Goal: Transaction & Acquisition: Purchase product/service

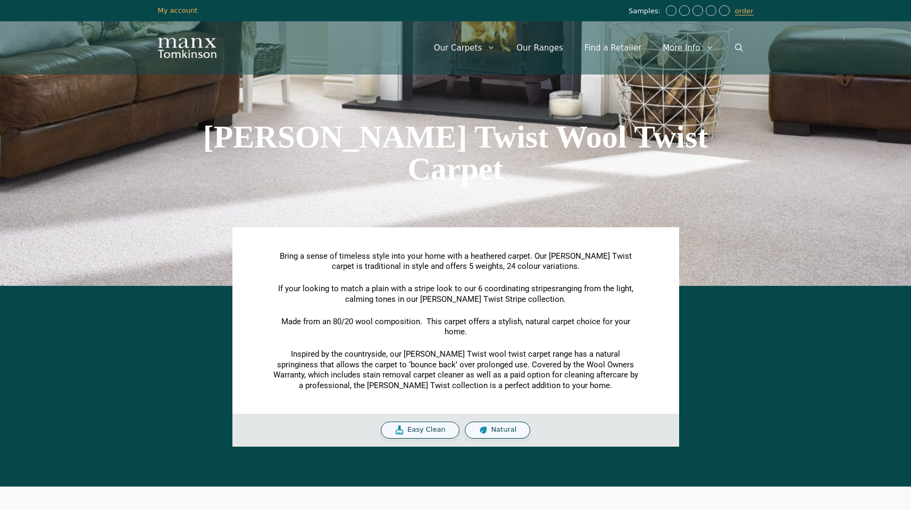
click at [508, 212] on div "[PERSON_NAME] Twist Wool Twist Carpet" at bounding box center [456, 153] width 606 height 266
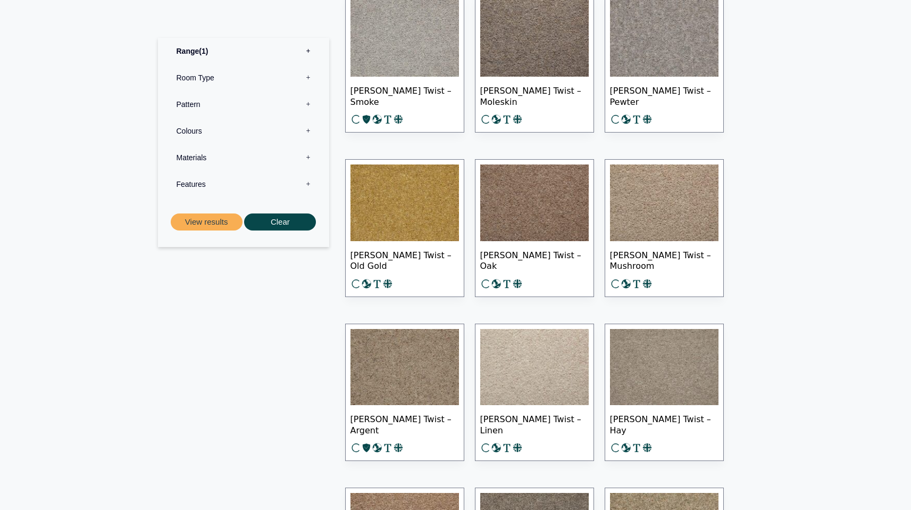
scroll to position [871, 0]
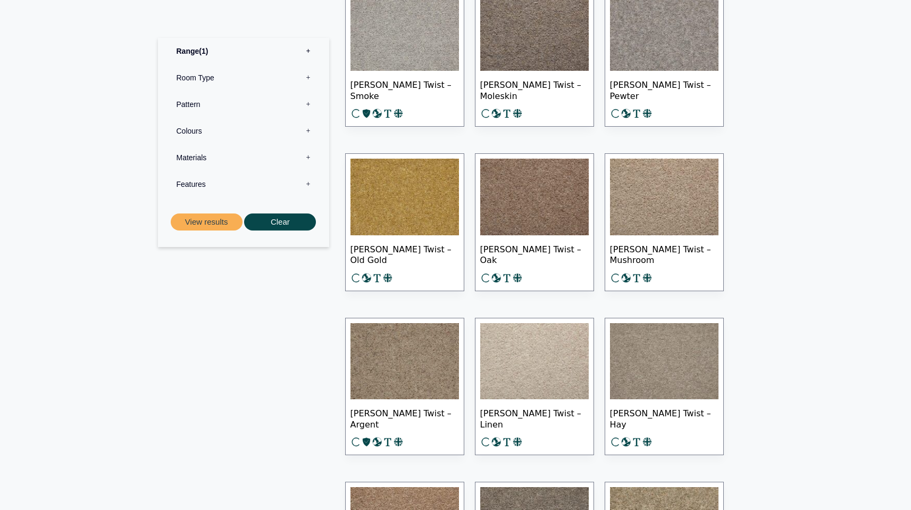
click at [653, 198] on img at bounding box center [664, 197] width 109 height 77
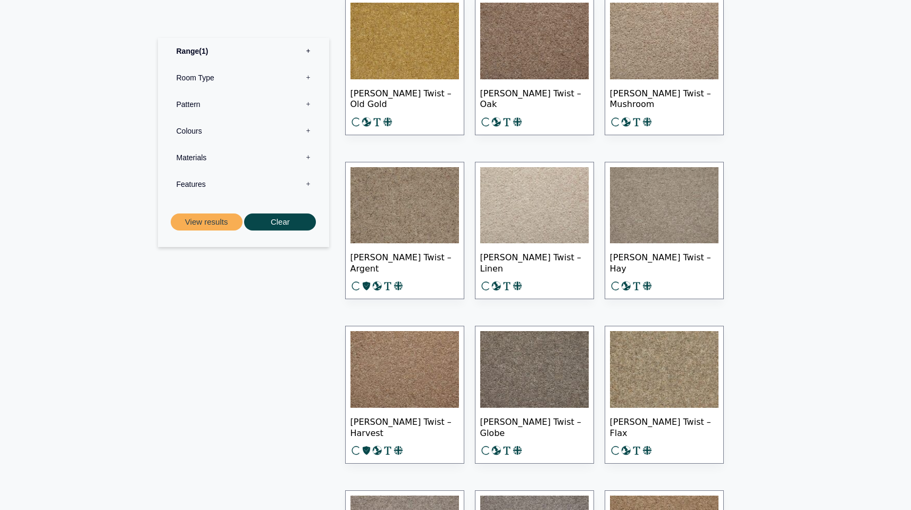
scroll to position [1041, 0]
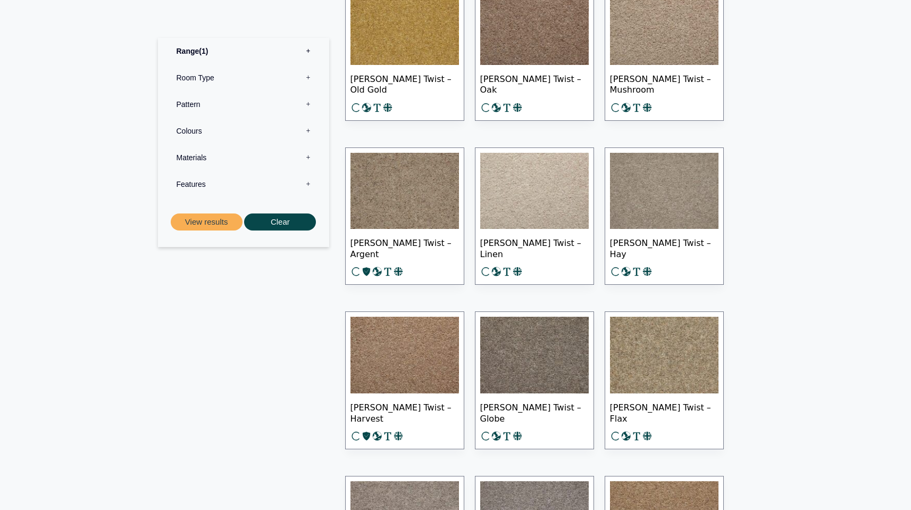
click at [656, 31] on img at bounding box center [664, 26] width 109 height 77
click at [529, 190] on img at bounding box center [534, 191] width 109 height 77
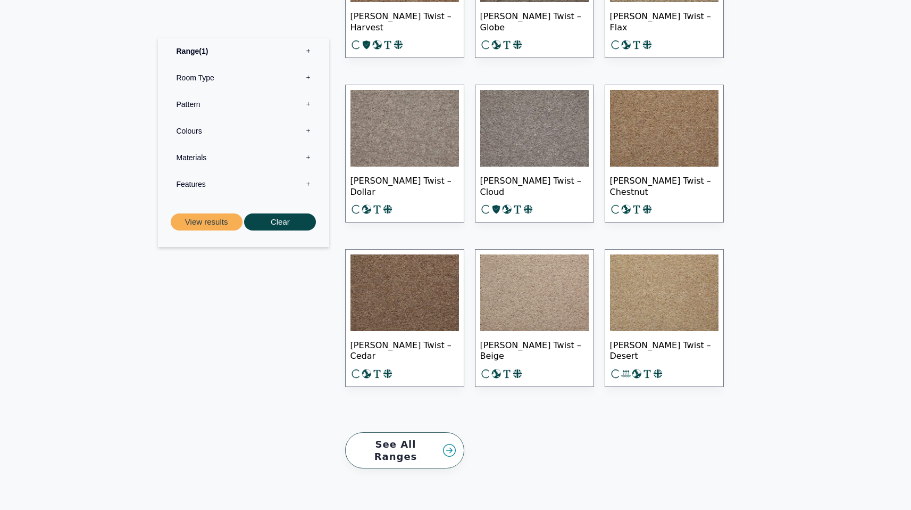
scroll to position [1431, 0]
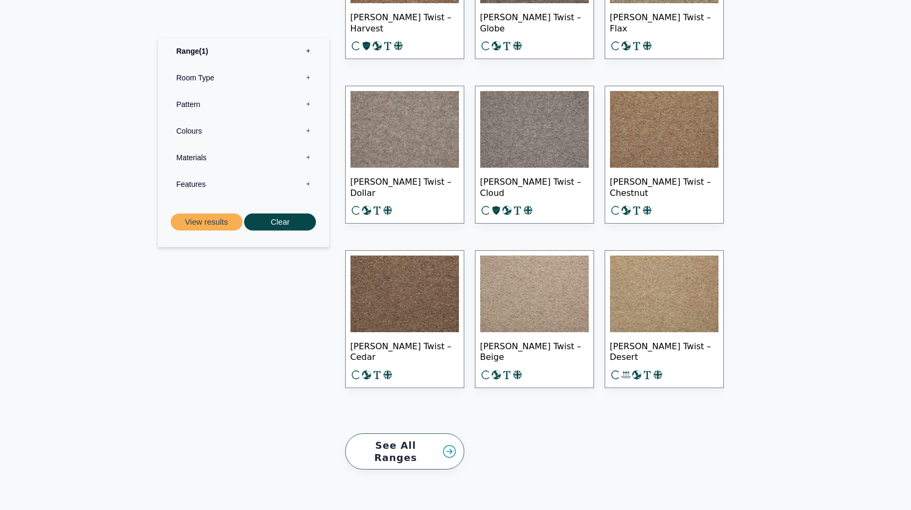
click at [534, 281] on img at bounding box center [534, 293] width 109 height 77
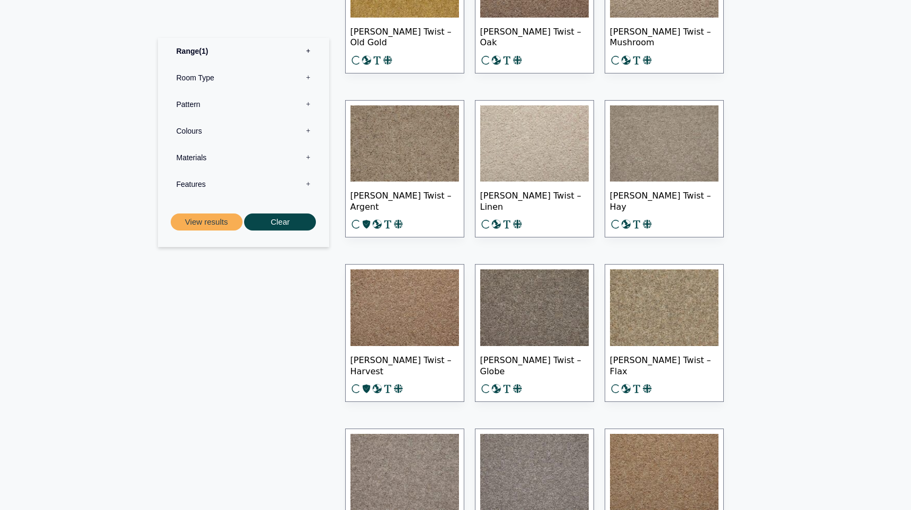
scroll to position [1067, 0]
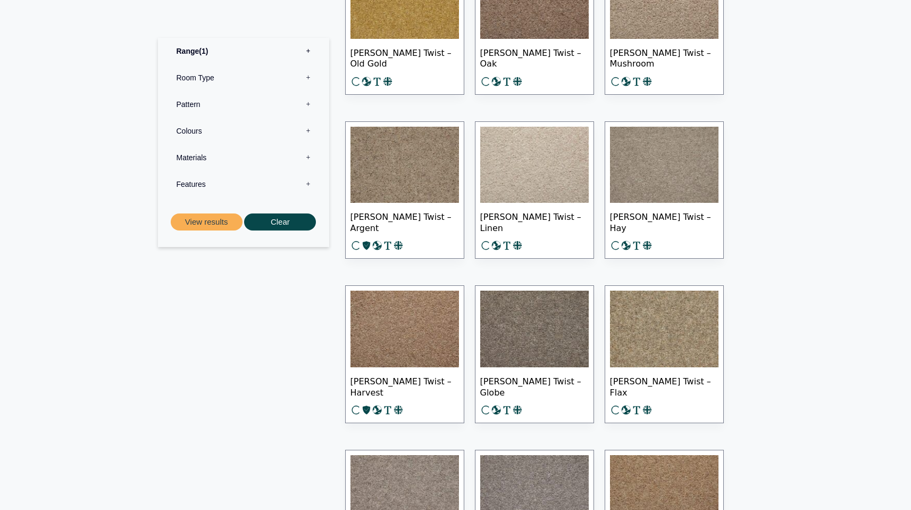
click at [518, 156] on img at bounding box center [534, 165] width 109 height 77
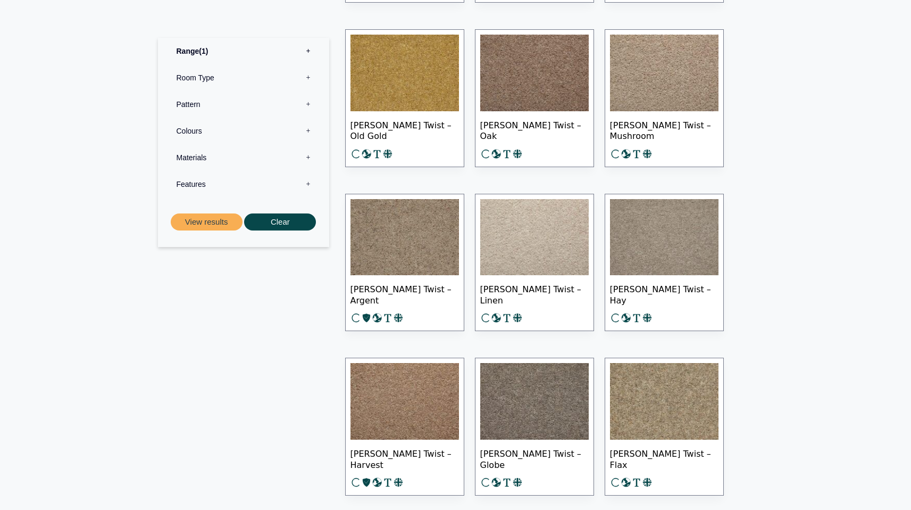
scroll to position [984, 0]
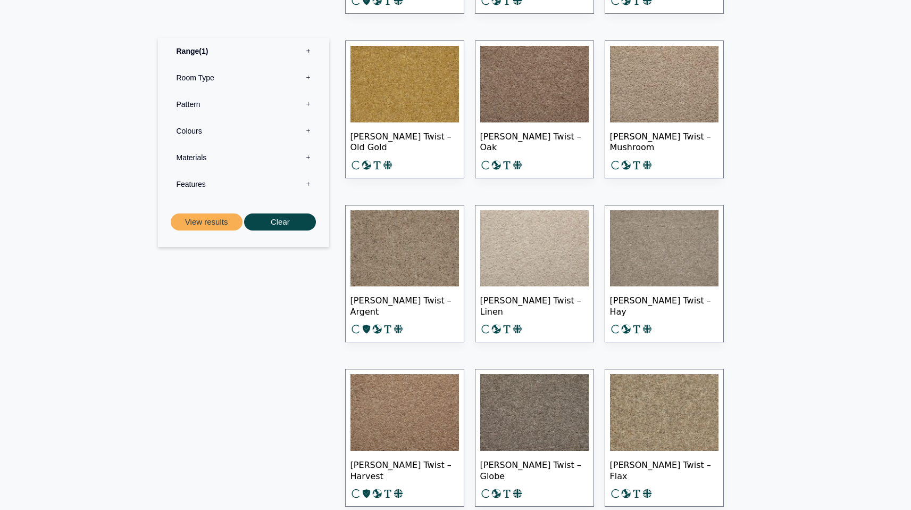
click at [666, 99] on img at bounding box center [664, 84] width 109 height 77
click at [537, 263] on img at bounding box center [534, 248] width 109 height 77
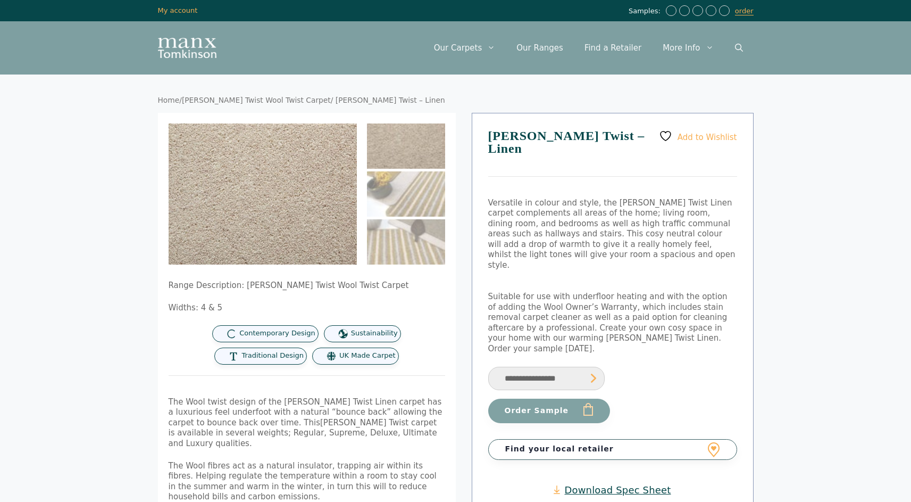
click at [411, 147] on img at bounding box center [406, 145] width 78 height 45
click at [303, 230] on img at bounding box center [212, 147] width 426 height 319
click at [273, 210] on img at bounding box center [249, 173] width 426 height 319
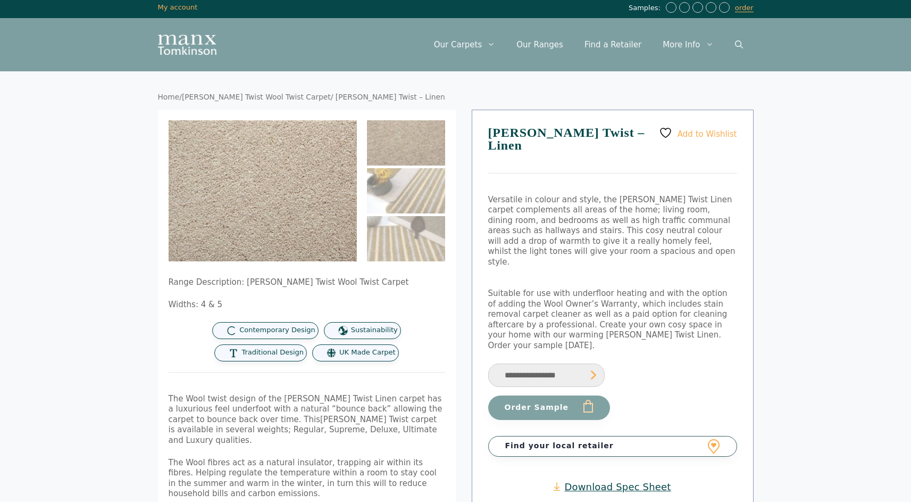
scroll to position [4, 0]
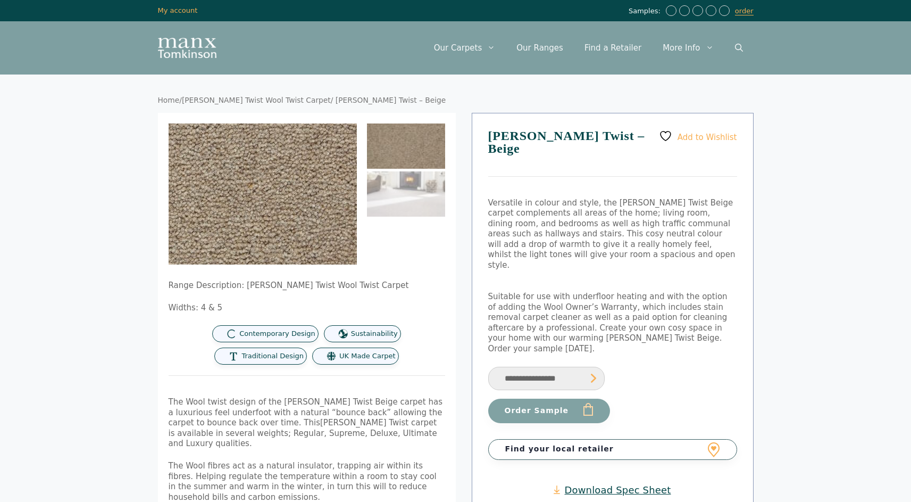
click at [327, 216] on img at bounding box center [183, 165] width 426 height 319
drag, startPoint x: 327, startPoint y: 216, endPoint x: 307, endPoint y: 212, distance: 20.0
click at [327, 216] on img at bounding box center [182, 165] width 426 height 319
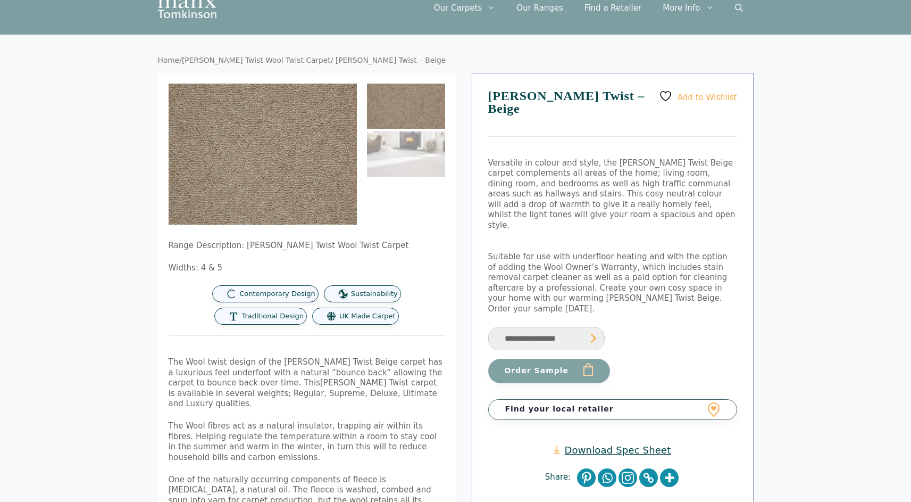
scroll to position [34, 0]
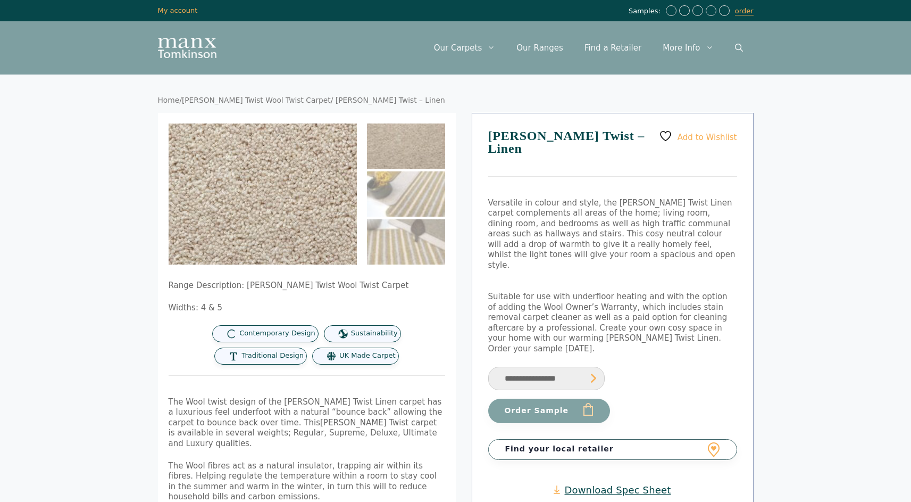
click at [268, 188] on img at bounding box center [258, 199] width 426 height 319
click at [268, 188] on img at bounding box center [256, 200] width 426 height 319
click at [274, 203] on img at bounding box center [248, 181] width 426 height 319
click at [274, 204] on img at bounding box center [248, 181] width 426 height 319
drag, startPoint x: 371, startPoint y: 286, endPoint x: 241, endPoint y: 286, distance: 130.3
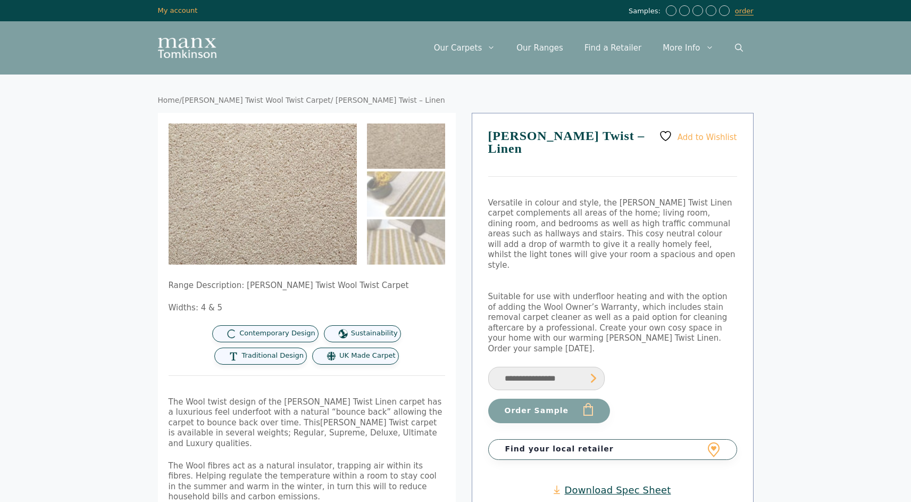
click at [241, 286] on p "Range Description: [PERSON_NAME] Twist Wool Twist Carpet" at bounding box center [307, 285] width 277 height 11
copy p "[PERSON_NAME] Twist Wool Twist Carpet"
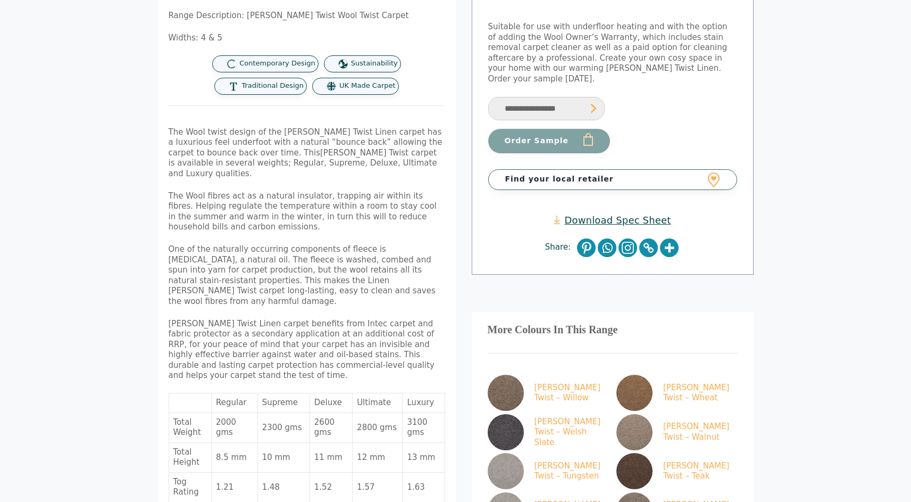
scroll to position [264, 0]
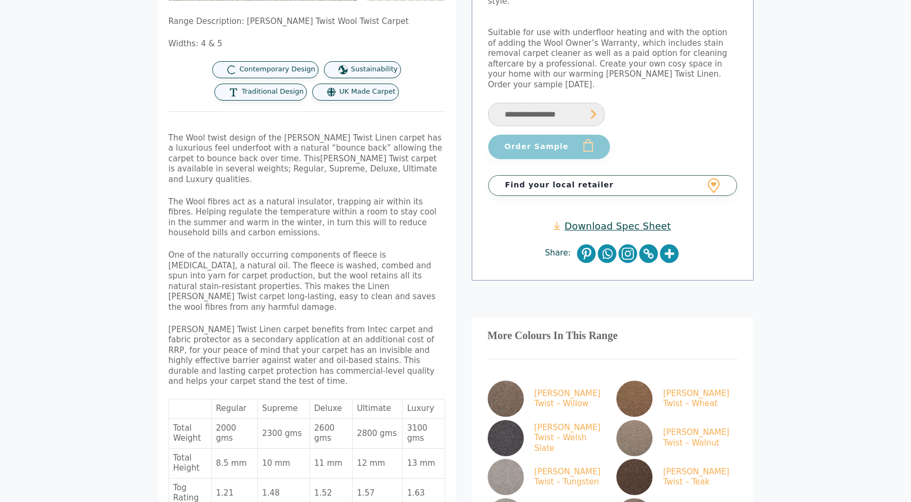
click at [587, 135] on button "Order Sample" at bounding box center [549, 147] width 122 height 24
click at [587, 103] on select "**********" at bounding box center [546, 115] width 116 height 24
select select "**********"
click at [488, 103] on select "**********" at bounding box center [546, 115] width 116 height 24
click at [559, 135] on button "Order Sample" at bounding box center [549, 147] width 122 height 24
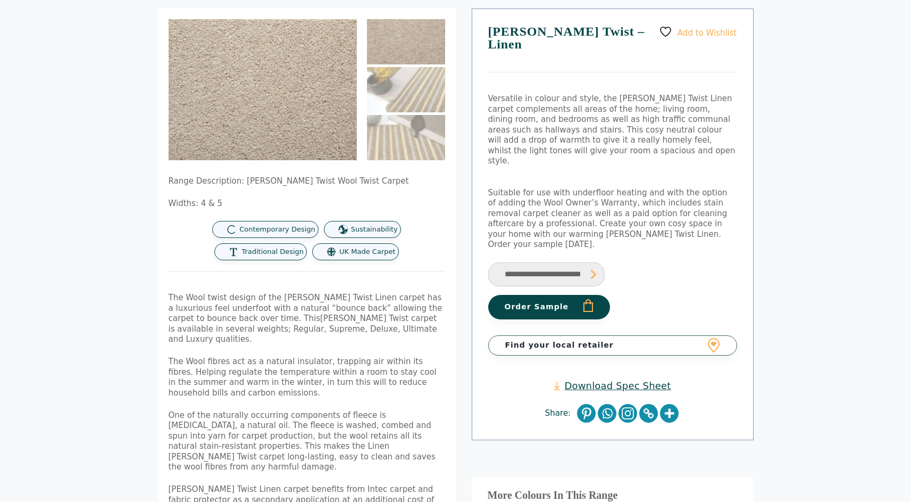
scroll to position [153, 0]
click at [573, 294] on button "Order Sample" at bounding box center [549, 306] width 122 height 24
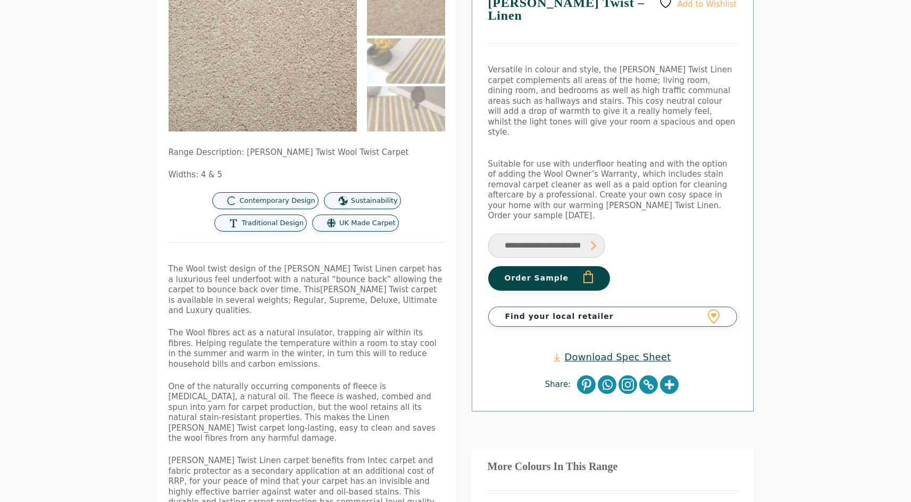
scroll to position [193, 0]
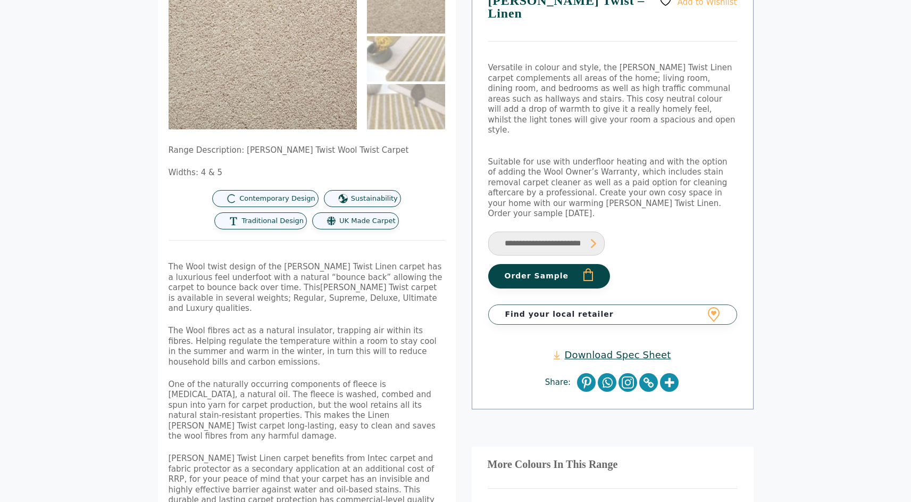
click at [581, 264] on button "Order Sample" at bounding box center [549, 276] width 122 height 24
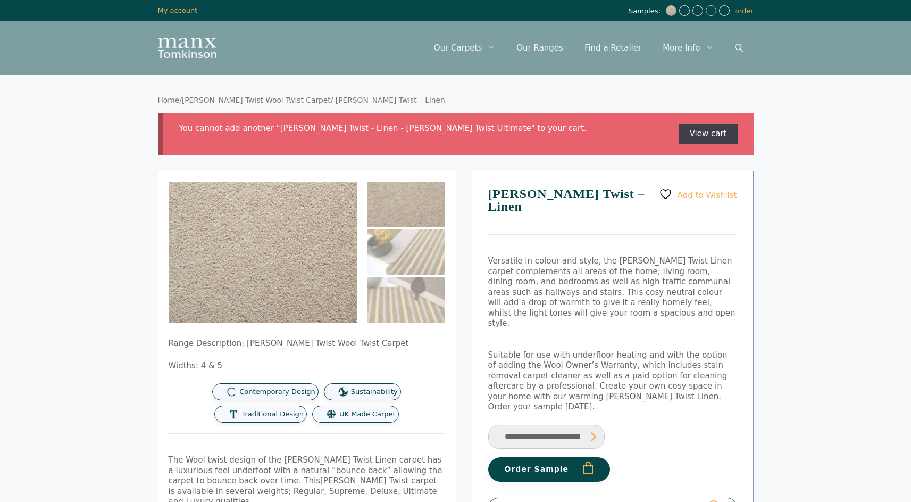
click at [710, 134] on link "View cart" at bounding box center [708, 133] width 59 height 21
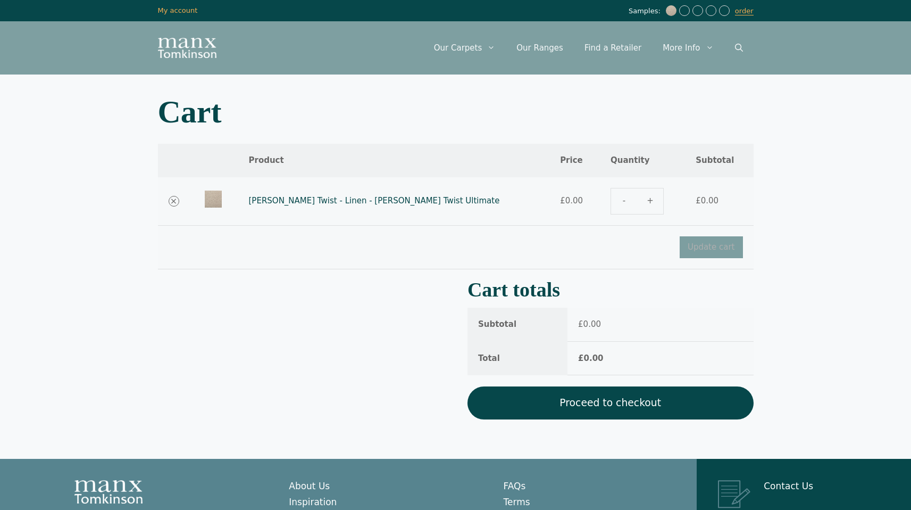
click at [622, 404] on link "Proceed to checkout" at bounding box center [611, 402] width 286 height 33
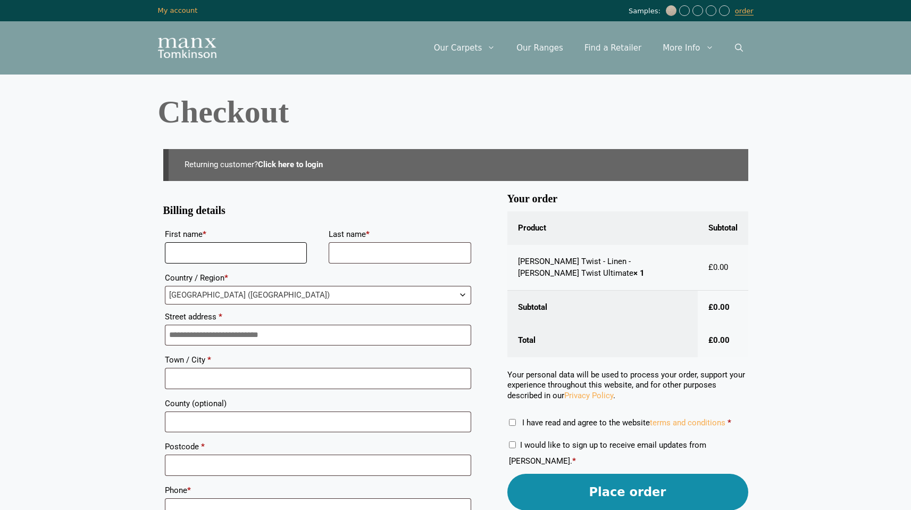
click at [269, 243] on input "First name *" at bounding box center [236, 252] width 143 height 21
type input "*****"
type input "*******"
click at [189, 330] on input "Street address *" at bounding box center [318, 334] width 306 height 21
type input "**********"
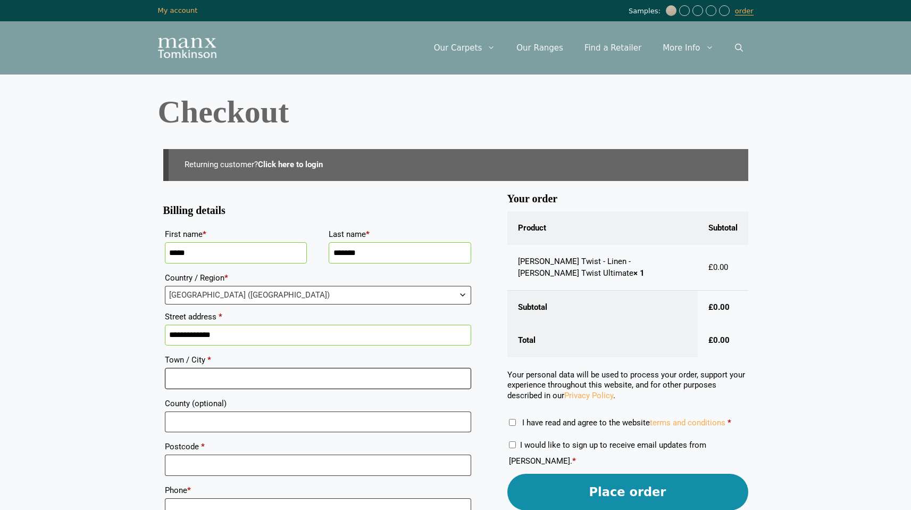
click at [186, 372] on input "Town / City *" at bounding box center [318, 378] width 306 height 21
type input "*******"
click at [184, 428] on input "County (optional)" at bounding box center [318, 421] width 306 height 21
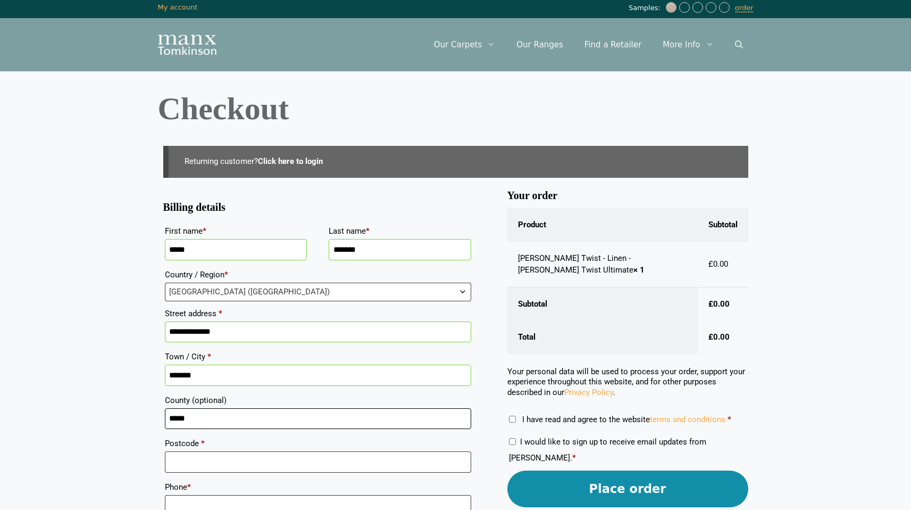
scroll to position [4, 0]
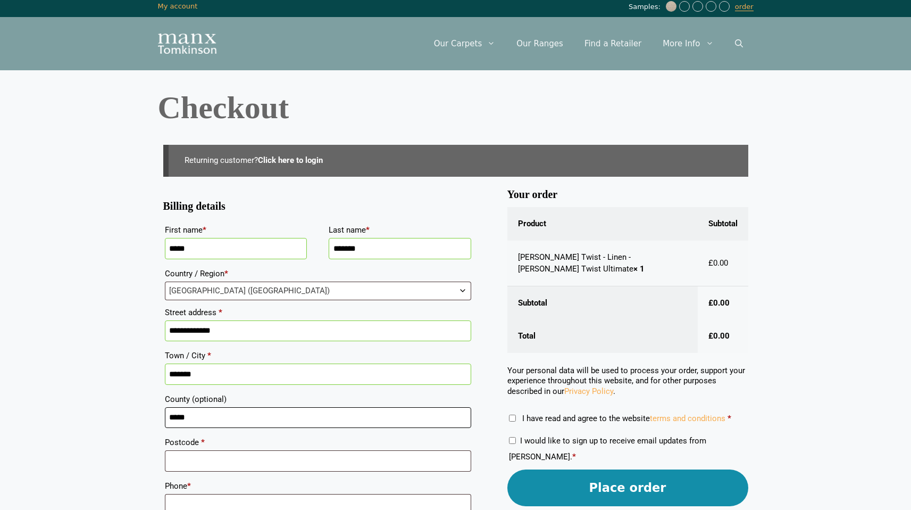
type input "*****"
click at [188, 467] on input "Postcode *" at bounding box center [318, 460] width 306 height 21
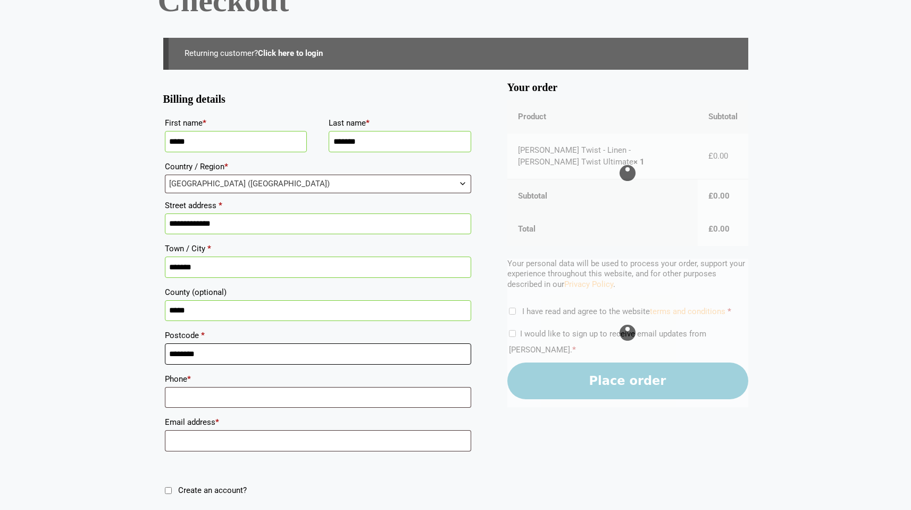
scroll to position [159, 0]
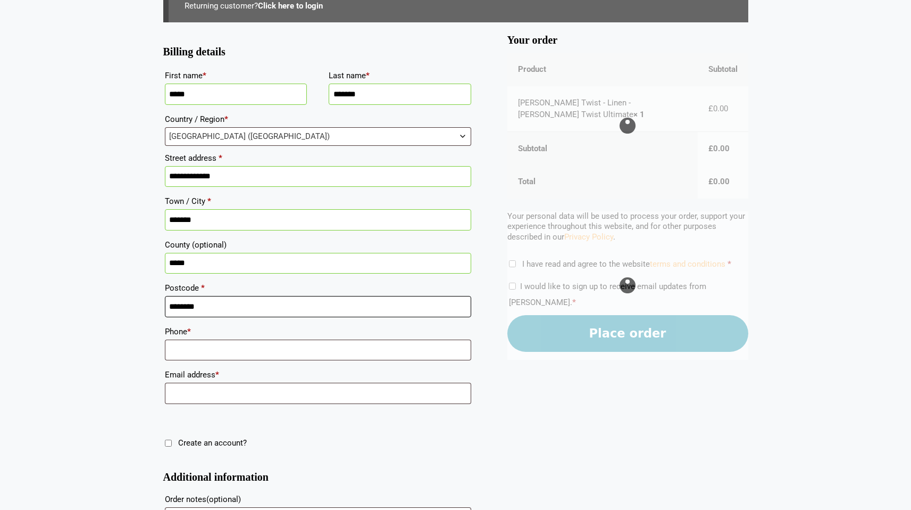
type input "********"
click at [195, 392] on input "Email address *" at bounding box center [318, 392] width 306 height 21
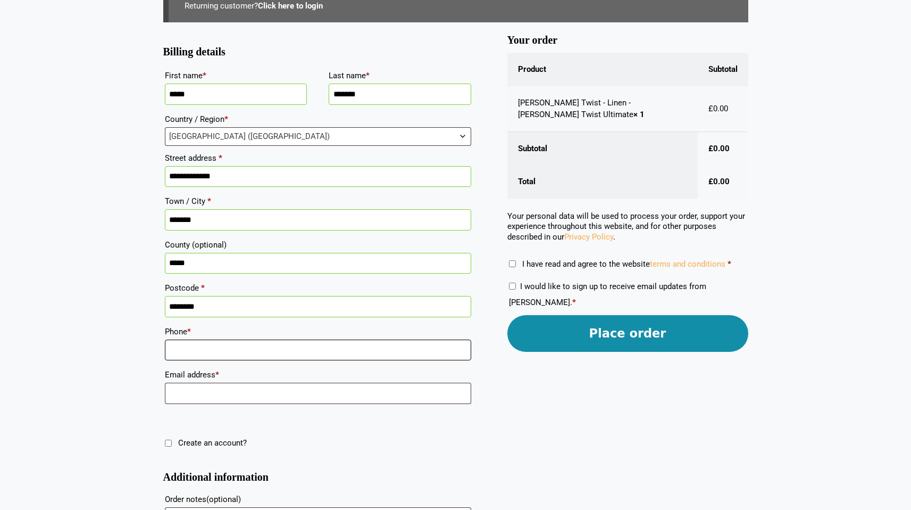
click at [189, 351] on input "Phone *" at bounding box center [318, 349] width 306 height 21
type input "**********"
click at [198, 393] on input "Email address *" at bounding box center [318, 392] width 306 height 21
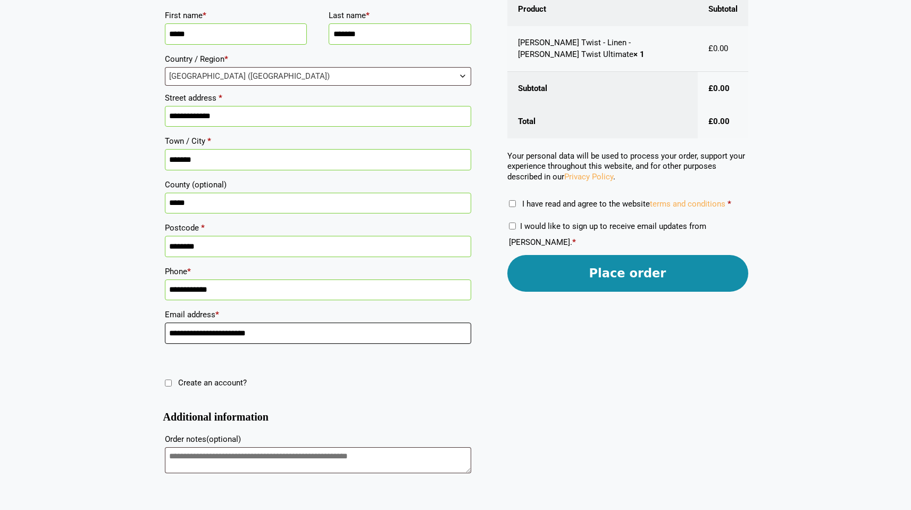
scroll to position [220, 0]
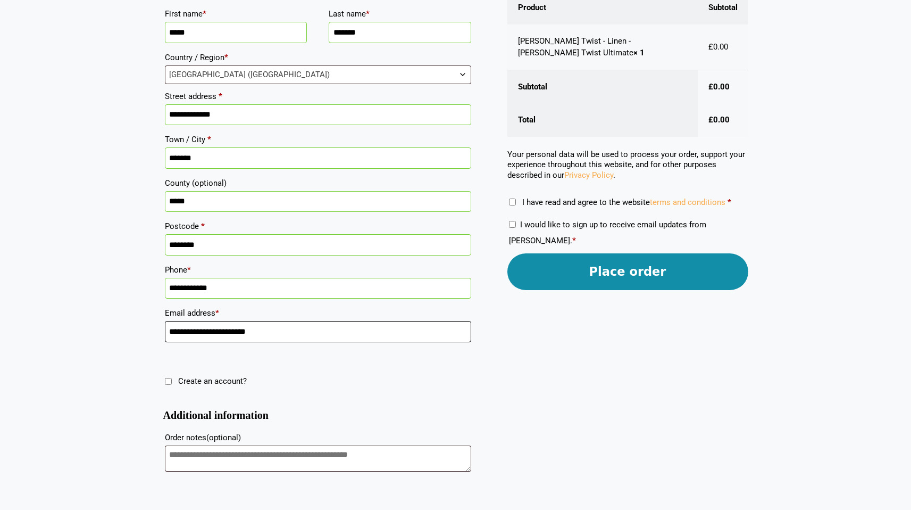
type input "**********"
click at [516, 204] on label "I have read and agree to the website terms and conditions *" at bounding box center [620, 202] width 222 height 10
click at [636, 272] on button "Place order" at bounding box center [627, 271] width 241 height 37
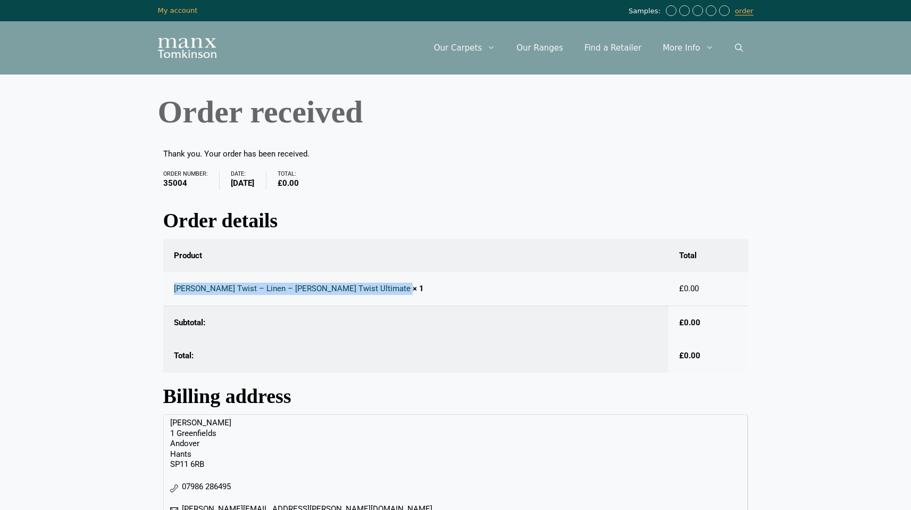
drag, startPoint x: 367, startPoint y: 293, endPoint x: 174, endPoint y: 288, distance: 192.6
click at [168, 288] on td "[PERSON_NAME] Twist – Linen – [PERSON_NAME] Twist Ultimate × 1" at bounding box center [416, 289] width 506 height 34
copy td "[PERSON_NAME] Twist – Linen – [PERSON_NAME] Twist Ultimate"
